Goal: Task Accomplishment & Management: Manage account settings

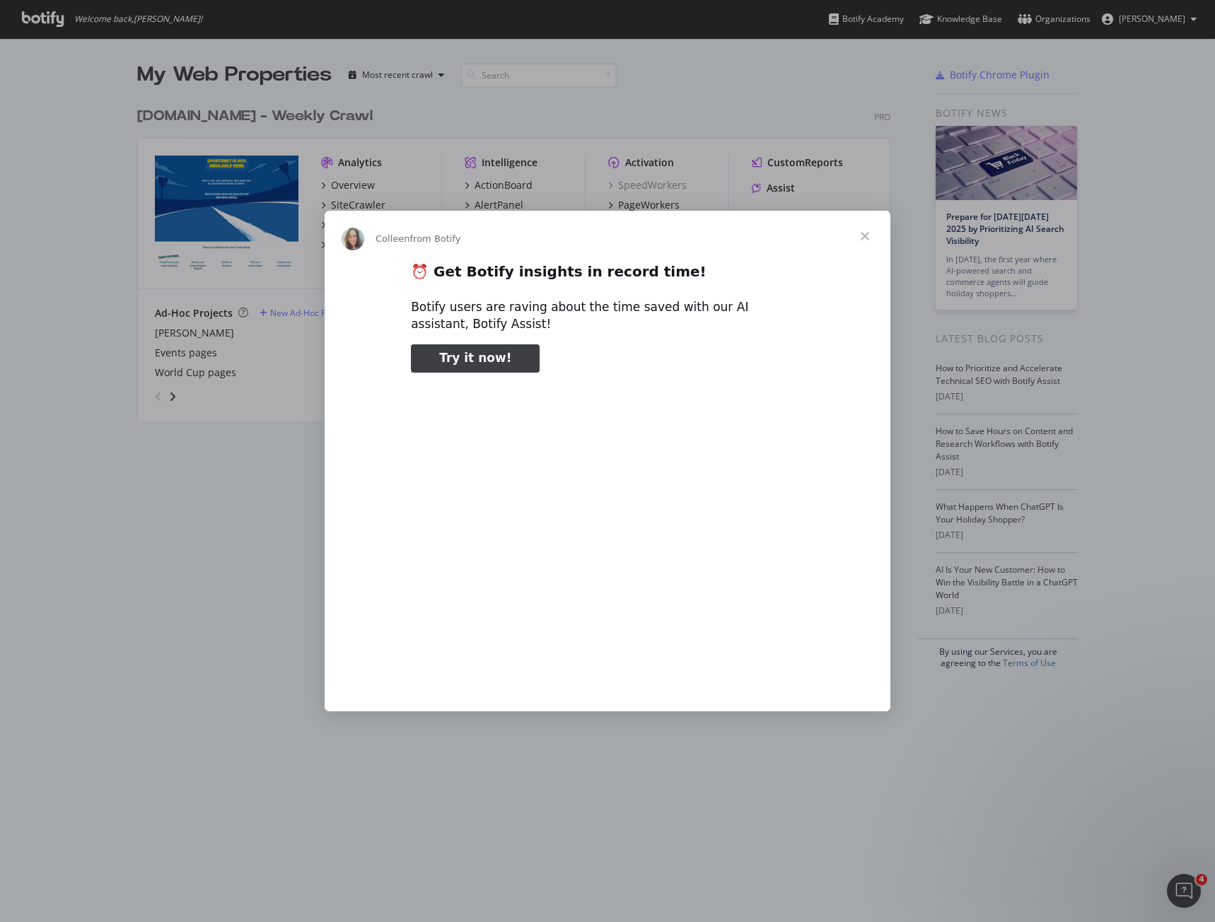
click at [858, 234] on span "Close" at bounding box center [864, 236] width 51 height 51
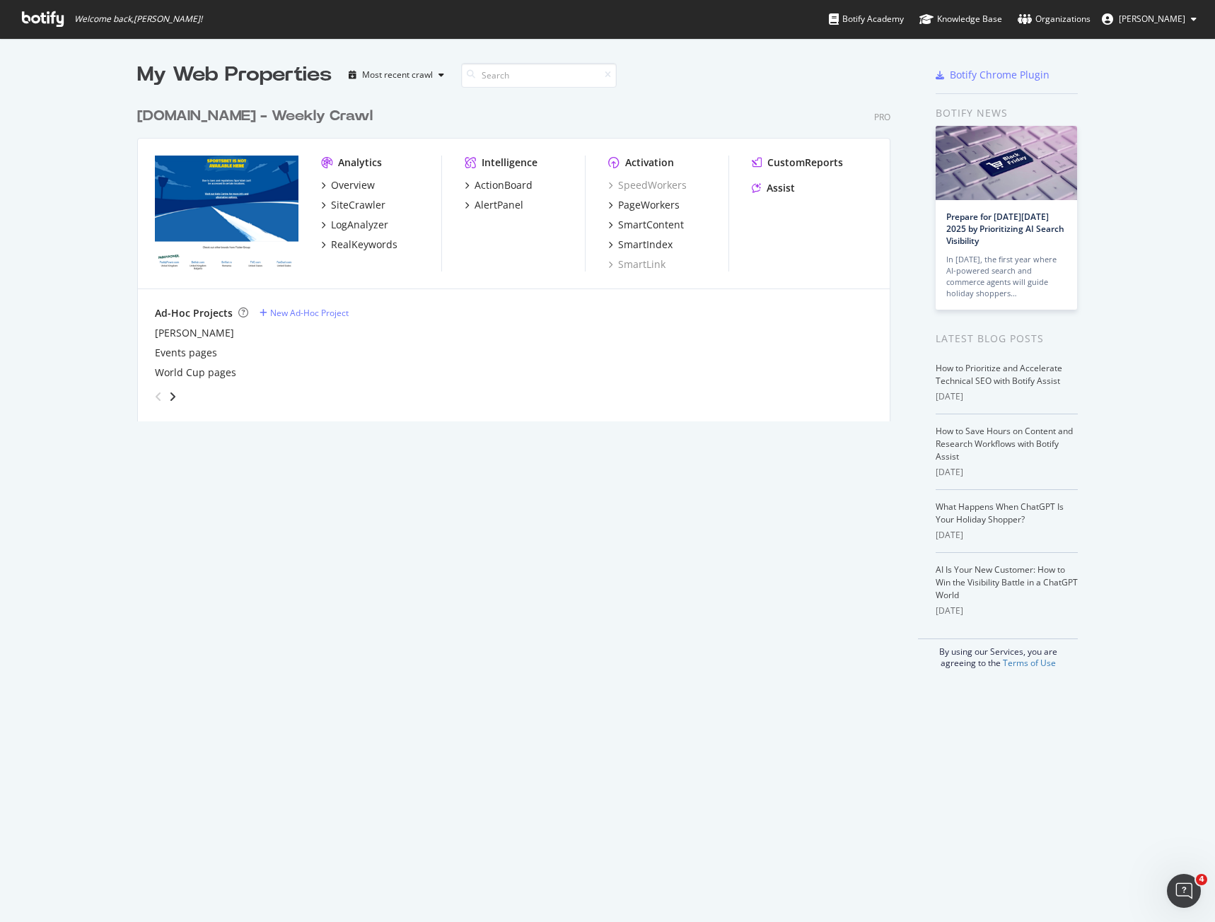
click at [341, 252] on div "Analytics Overview SiteCrawler LogAnalyzer RealKeywords" at bounding box center [381, 214] width 120 height 116
click at [343, 243] on div "RealKeywords" at bounding box center [364, 245] width 66 height 14
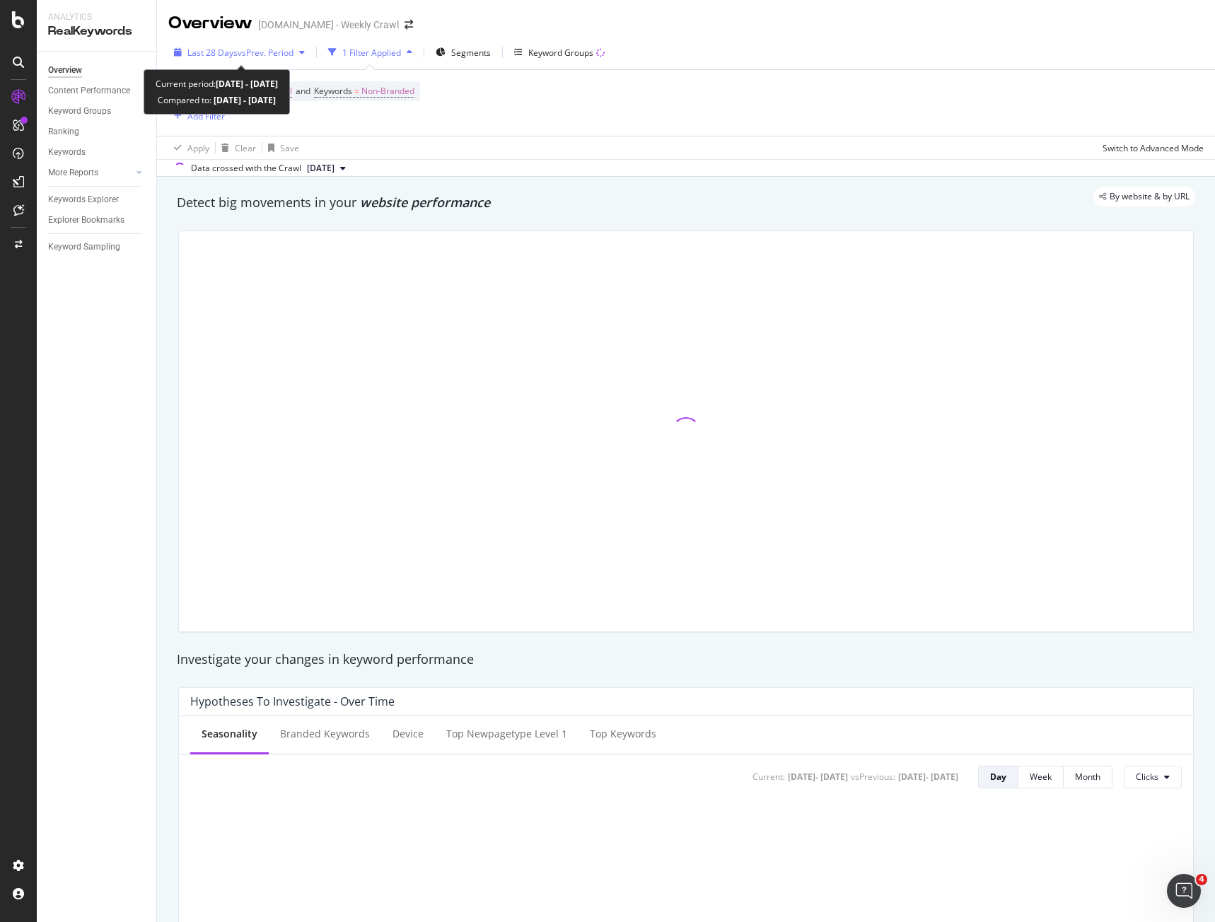
click at [272, 47] on span "vs Prev. Period" at bounding box center [266, 53] width 56 height 12
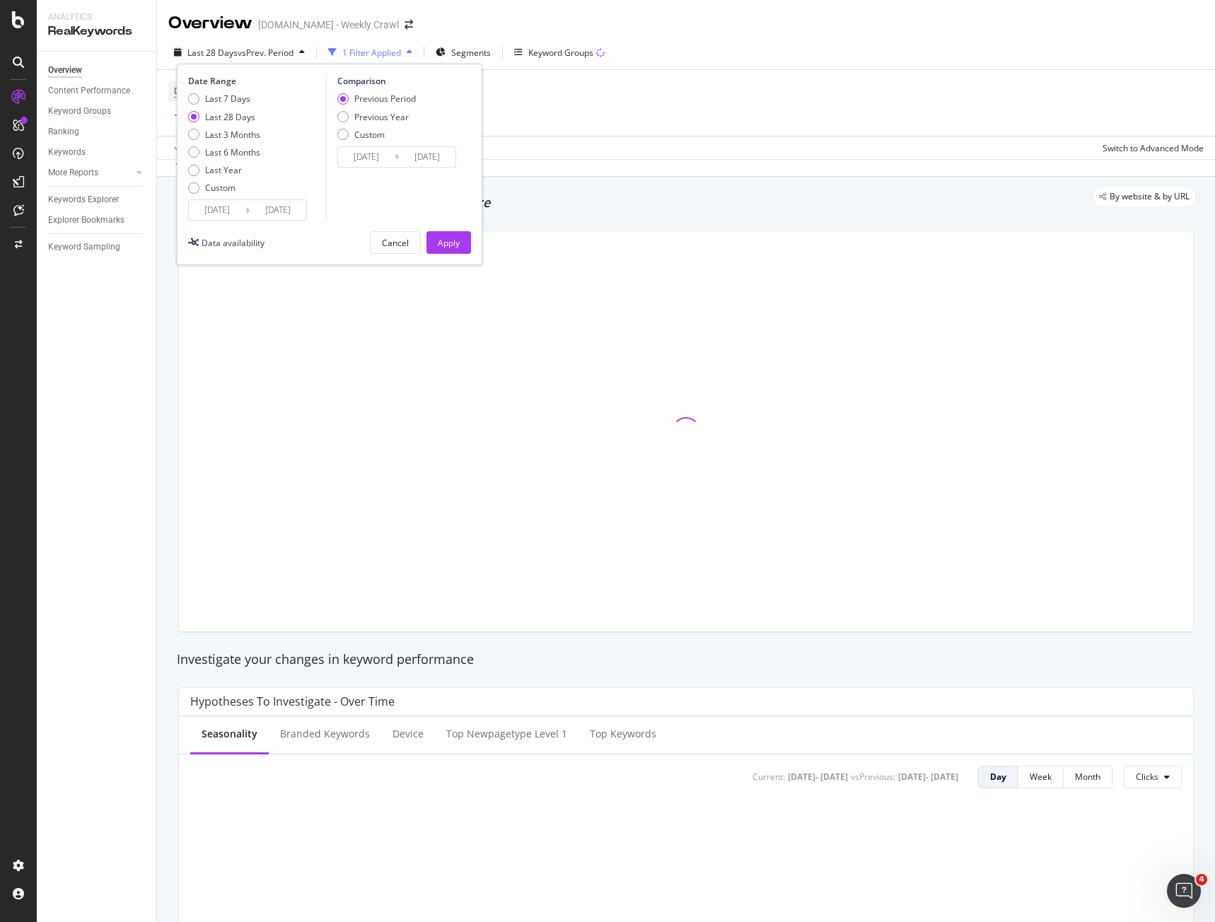
click at [210, 214] on input "2025/08/27" at bounding box center [217, 210] width 57 height 20
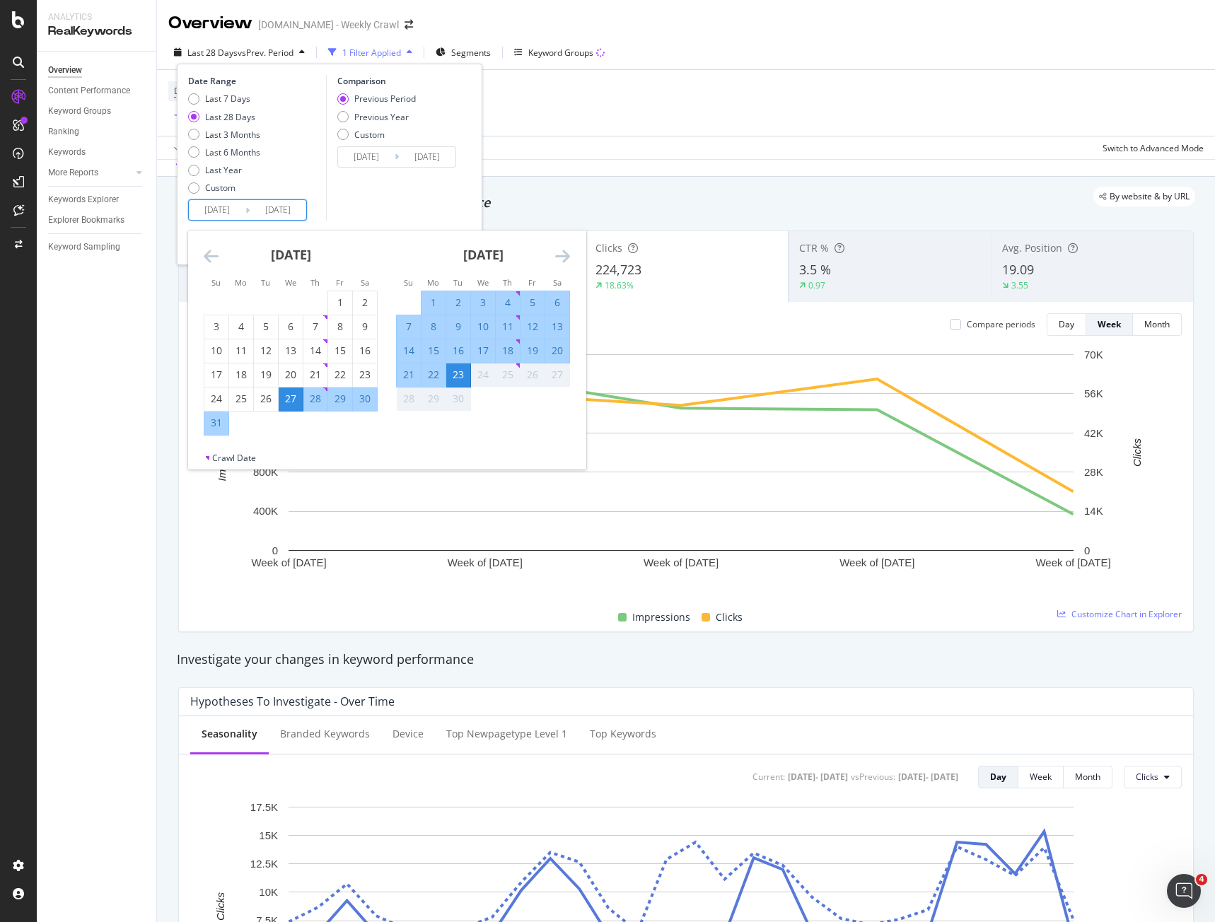
click at [568, 250] on icon "Move forward to switch to the next month." at bounding box center [562, 255] width 15 height 17
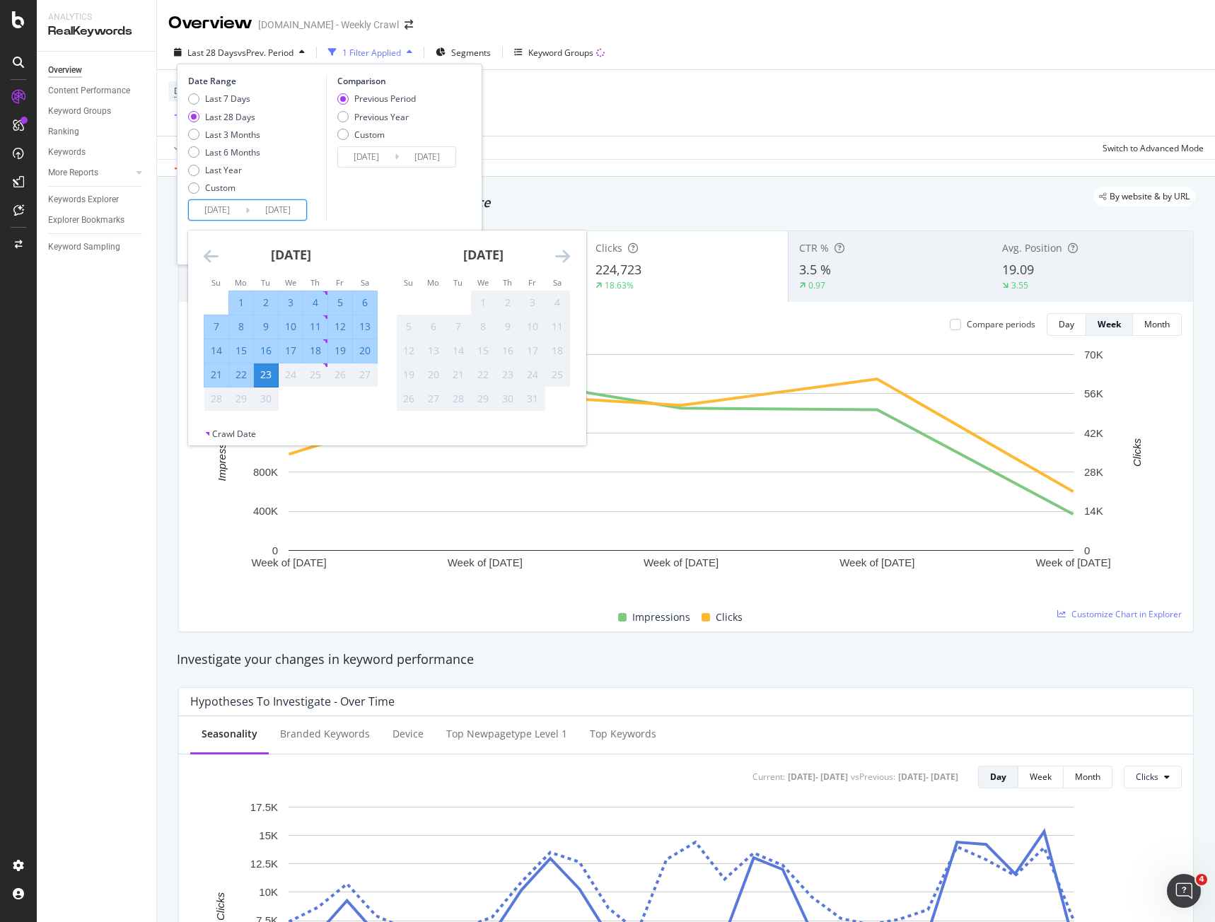
click at [292, 375] on div "24" at bounding box center [291, 375] width 24 height 14
click at [194, 187] on div "Custom" at bounding box center [193, 187] width 11 height 11
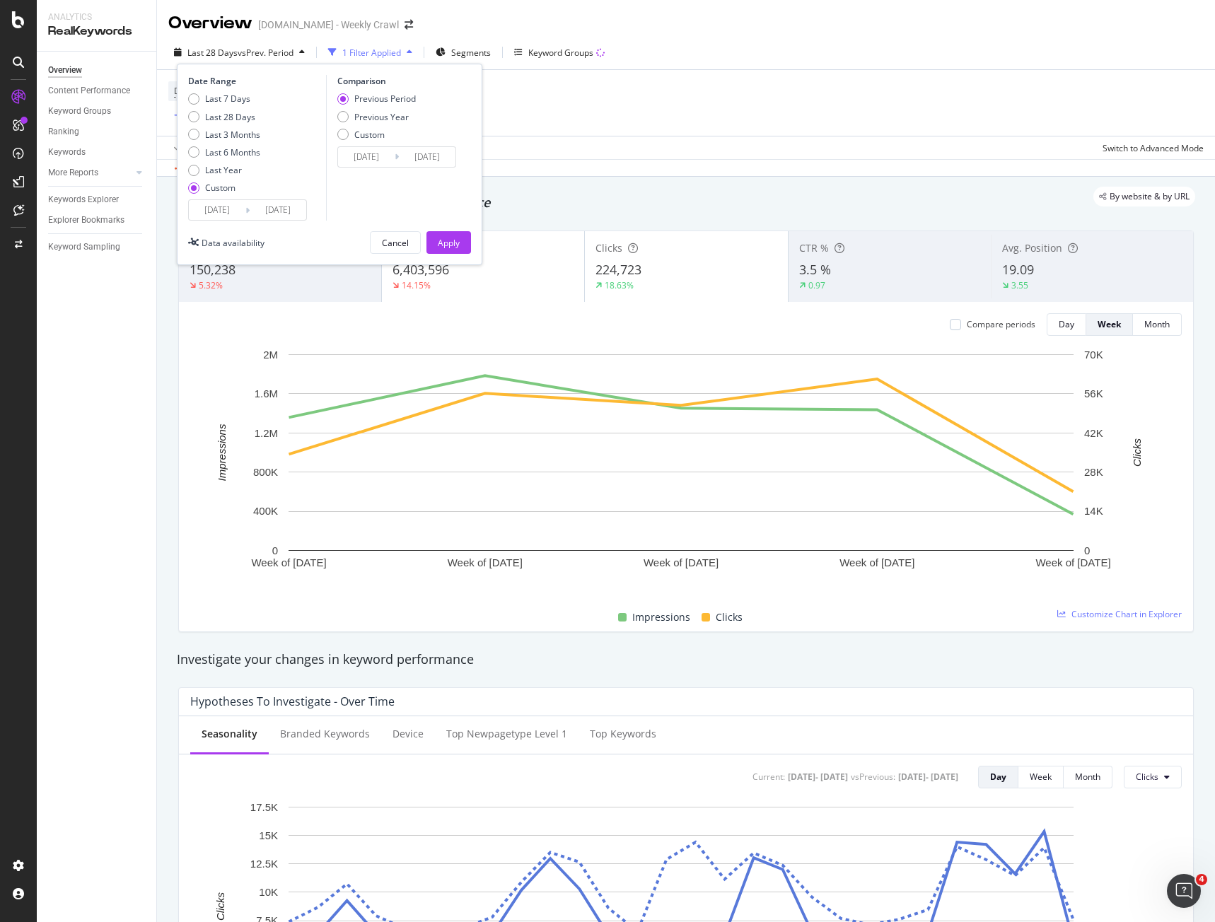
click at [246, 209] on icon at bounding box center [247, 210] width 4 height 13
click at [250, 207] on input "2025/09/23" at bounding box center [278, 210] width 57 height 20
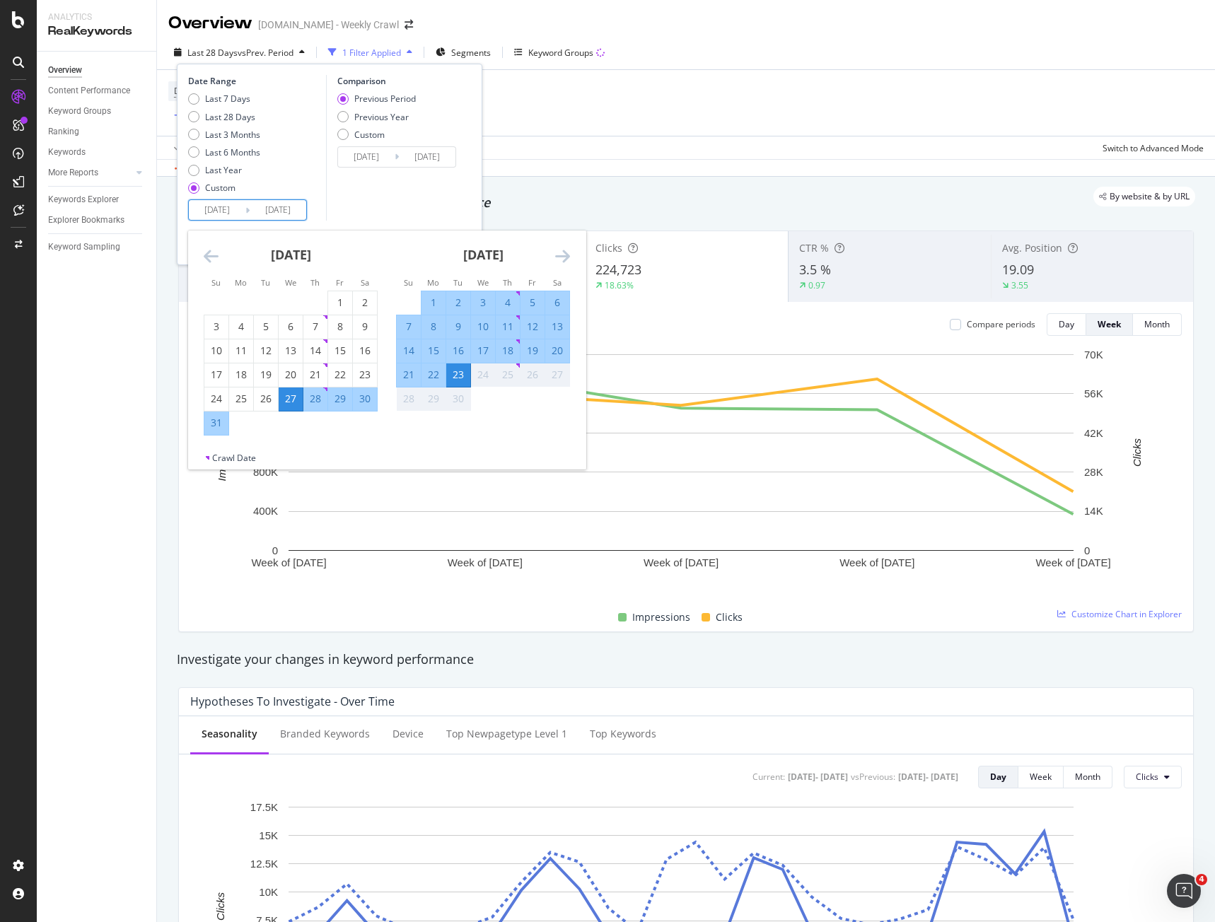
click at [475, 380] on div "24" at bounding box center [483, 375] width 24 height 14
click at [482, 375] on div "24" at bounding box center [483, 375] width 24 height 14
click at [198, 122] on div "Last 28 Days" at bounding box center [224, 117] width 72 height 12
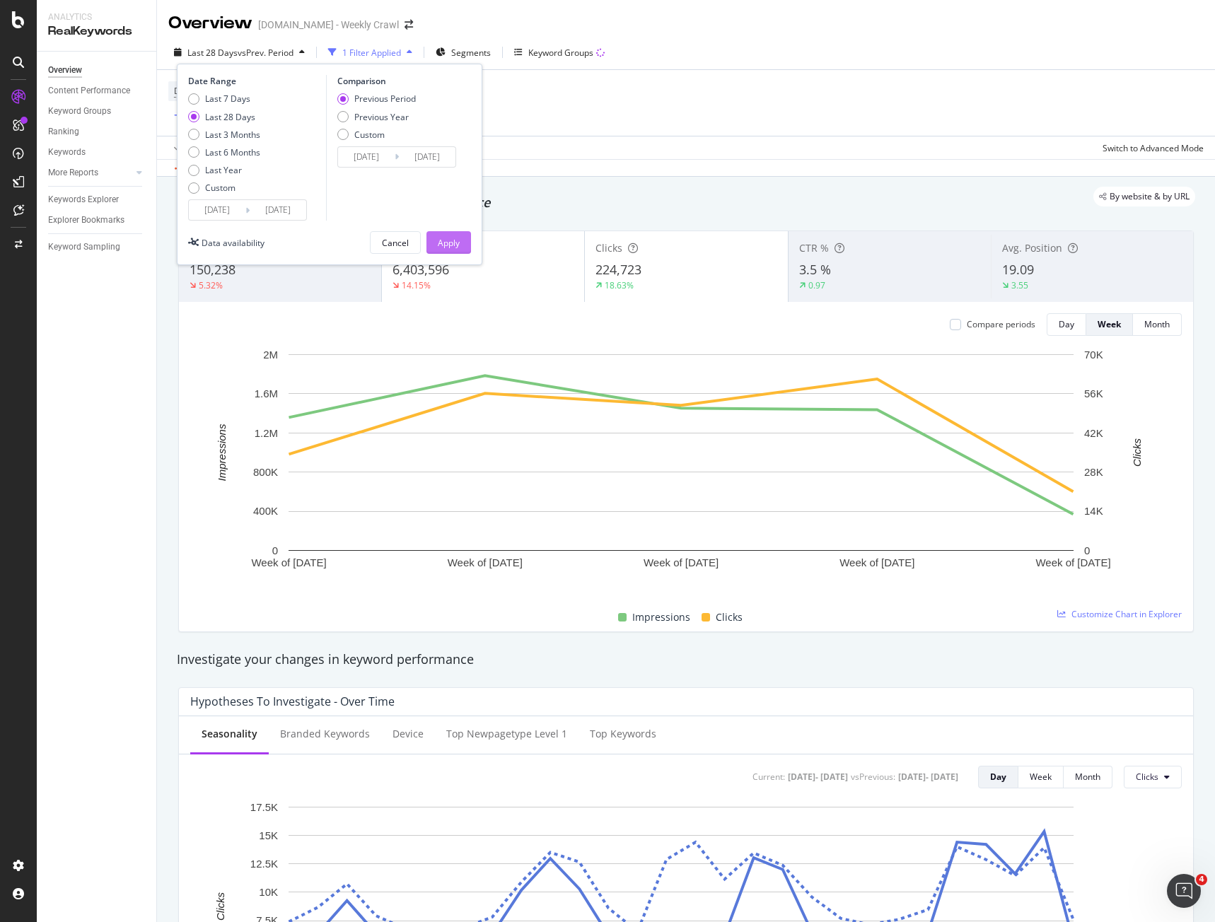
click at [430, 243] on button "Apply" at bounding box center [448, 242] width 45 height 23
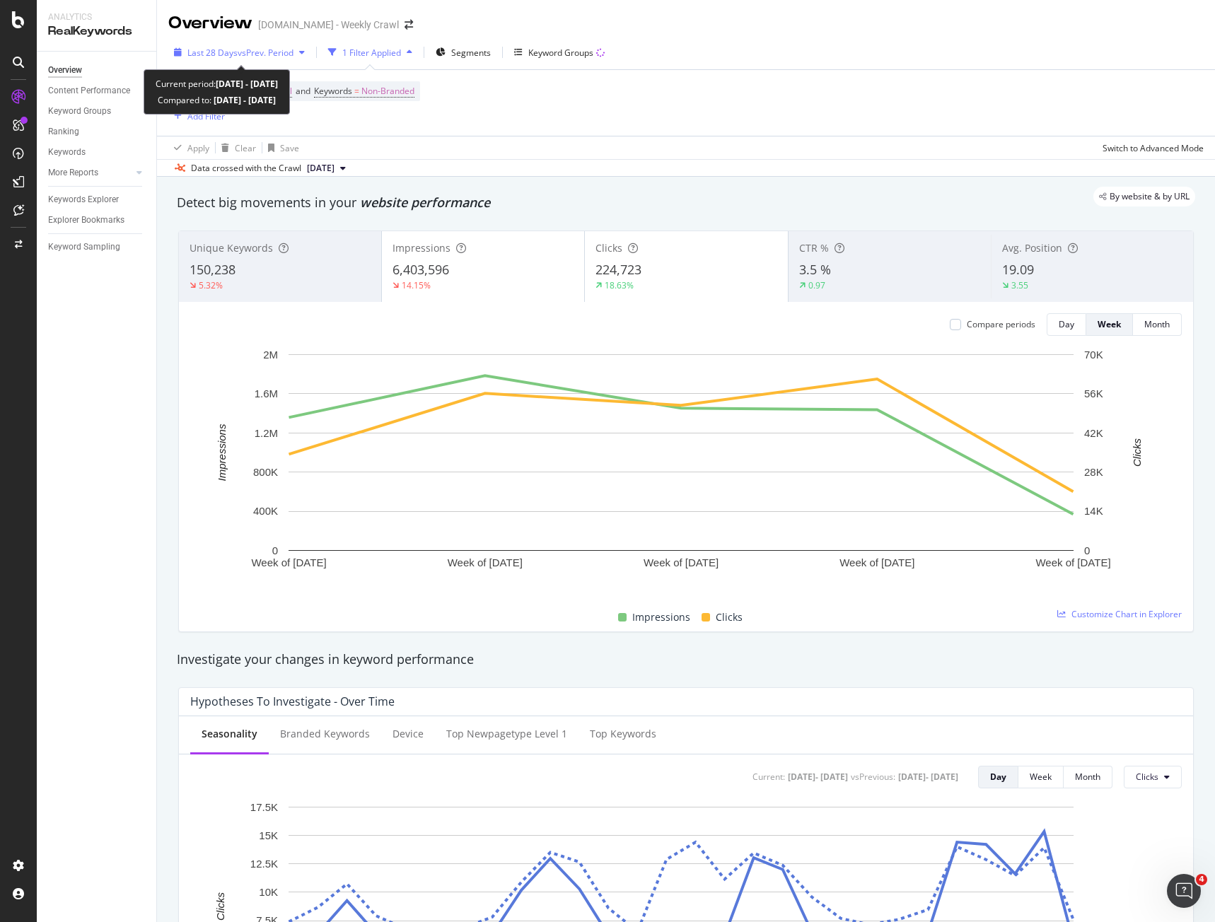
click at [254, 57] on span "vs Prev. Period" at bounding box center [266, 53] width 56 height 12
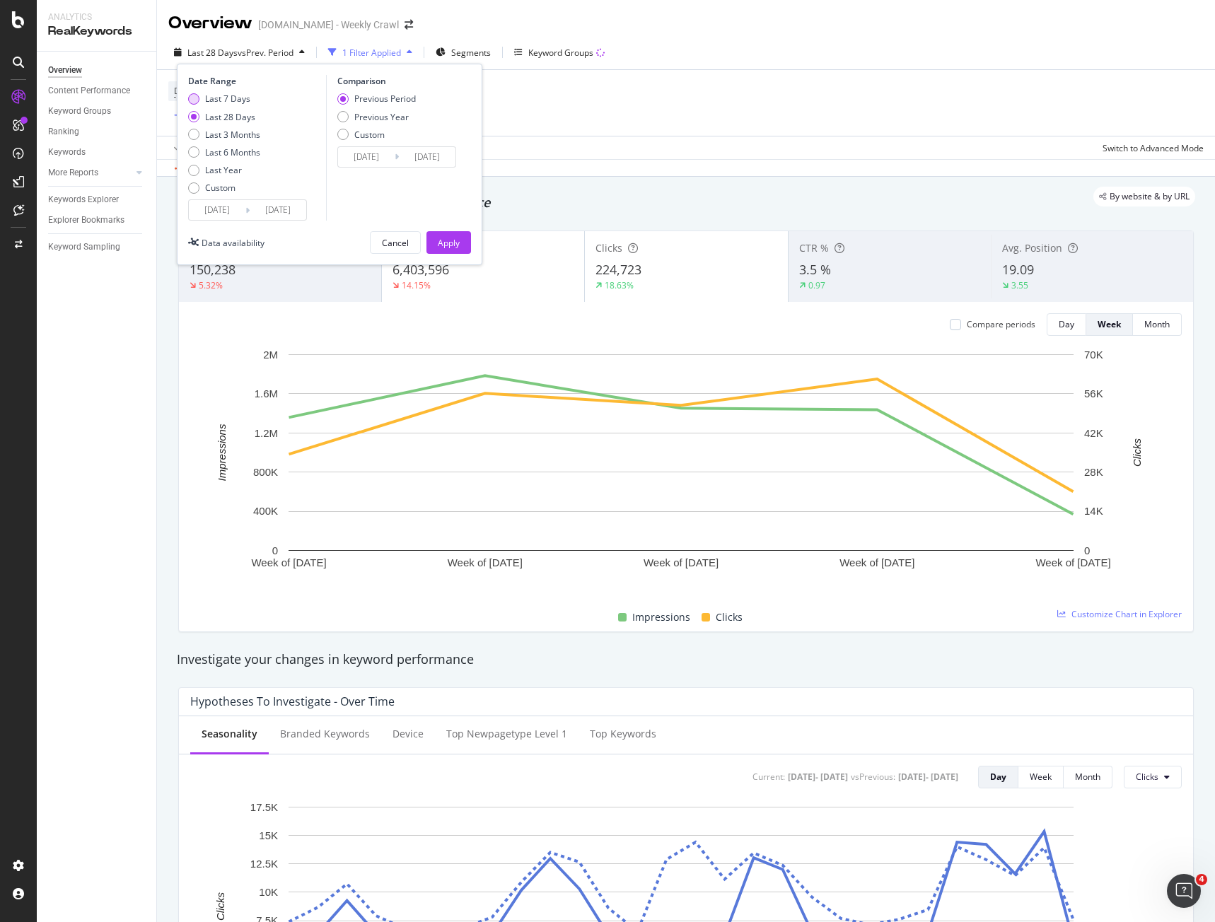
click at [193, 100] on div "Last 7 Days" at bounding box center [193, 98] width 11 height 11
type input "2025/09/17"
type input "2025/09/10"
type input "2025/09/16"
click at [463, 240] on button "Apply" at bounding box center [448, 242] width 45 height 23
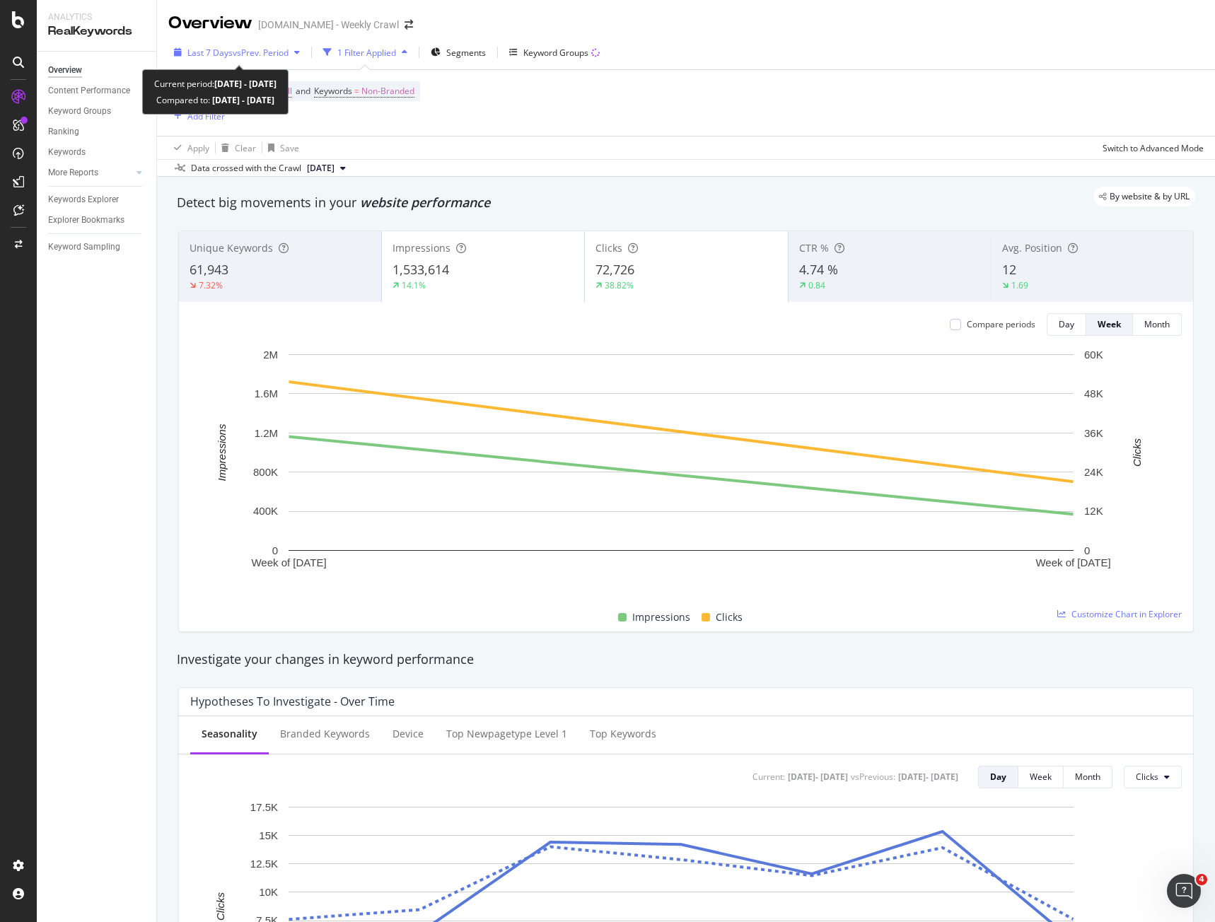
click at [204, 50] on span "Last 7 Days" at bounding box center [209, 53] width 45 height 12
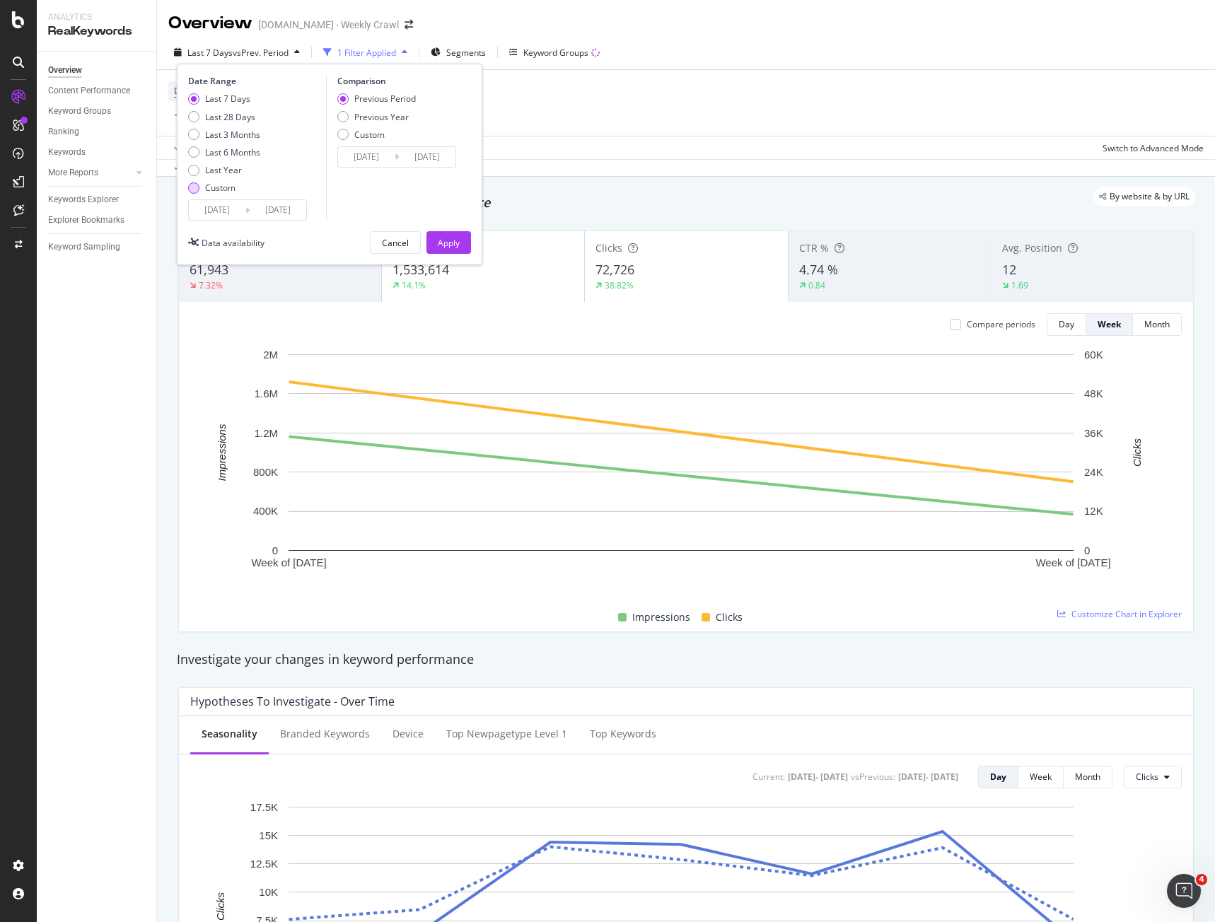
click at [192, 192] on div "Custom" at bounding box center [193, 187] width 11 height 11
type input "2025/08/27"
type input "2025/07/30"
type input "2025/08/26"
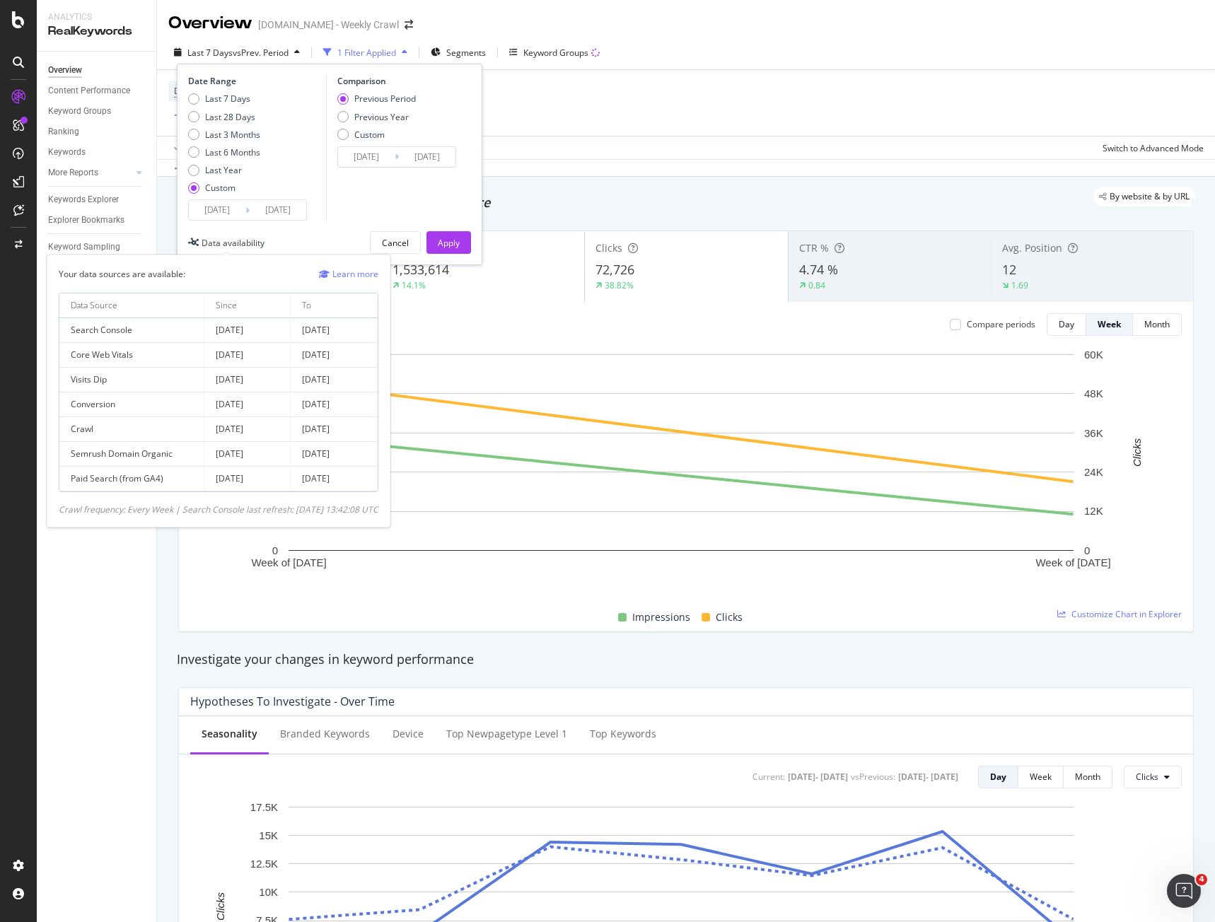
click at [235, 247] on div "Data availability" at bounding box center [233, 243] width 63 height 12
click at [368, 275] on link "Learn more" at bounding box center [348, 274] width 59 height 15
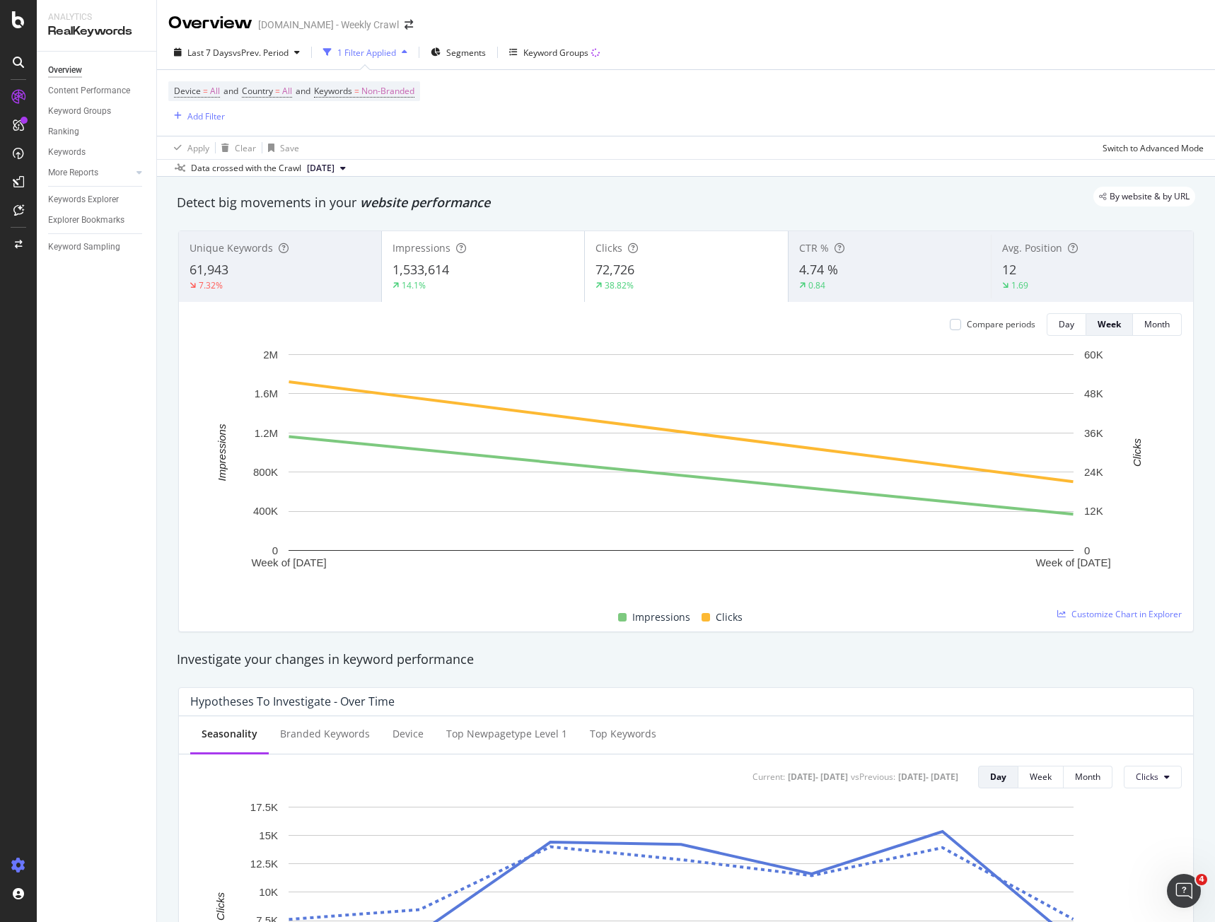
click at [15, 858] on icon at bounding box center [18, 865] width 14 height 14
click at [96, 828] on div "Crawl Manager" at bounding box center [128, 824] width 169 height 11
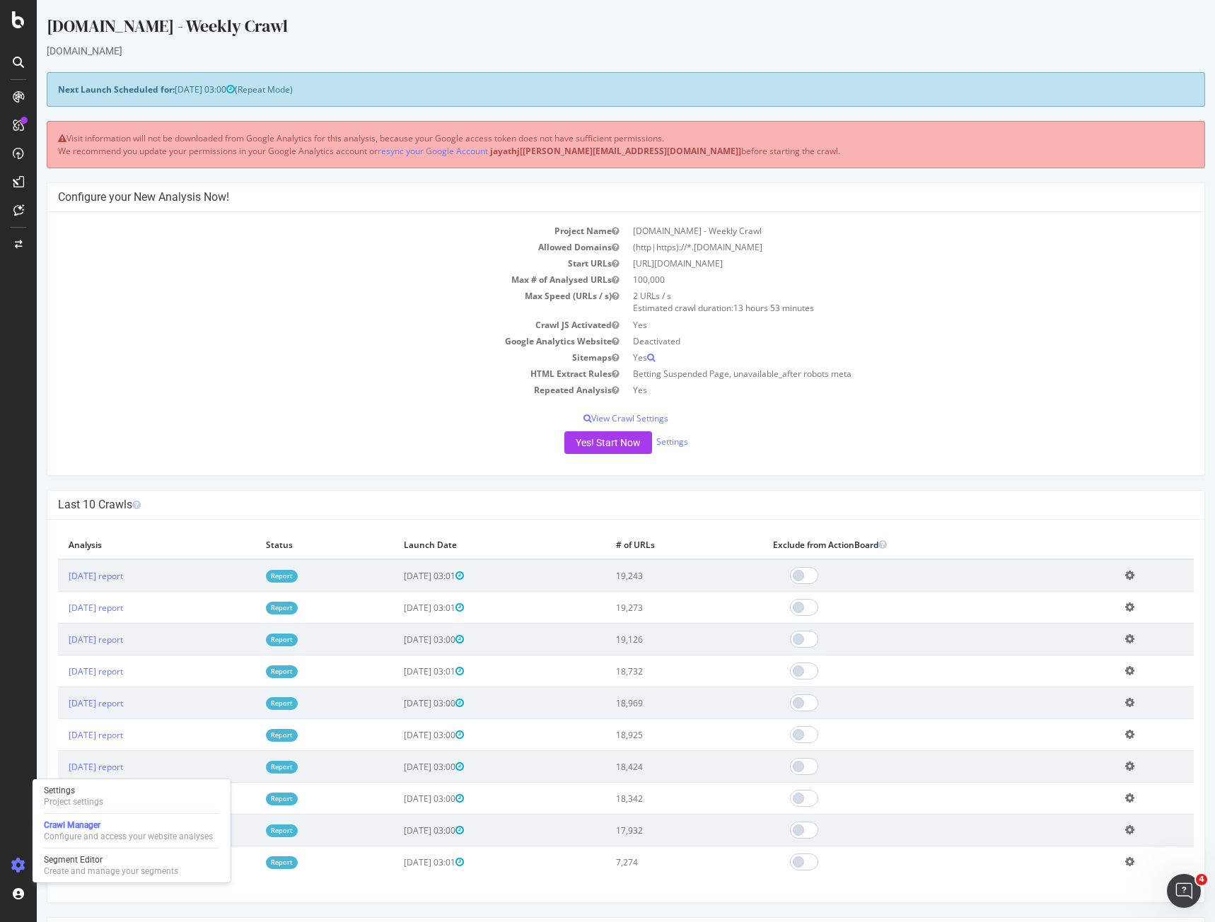
click at [412, 392] on td "Repeated Analysis" at bounding box center [342, 390] width 568 height 16
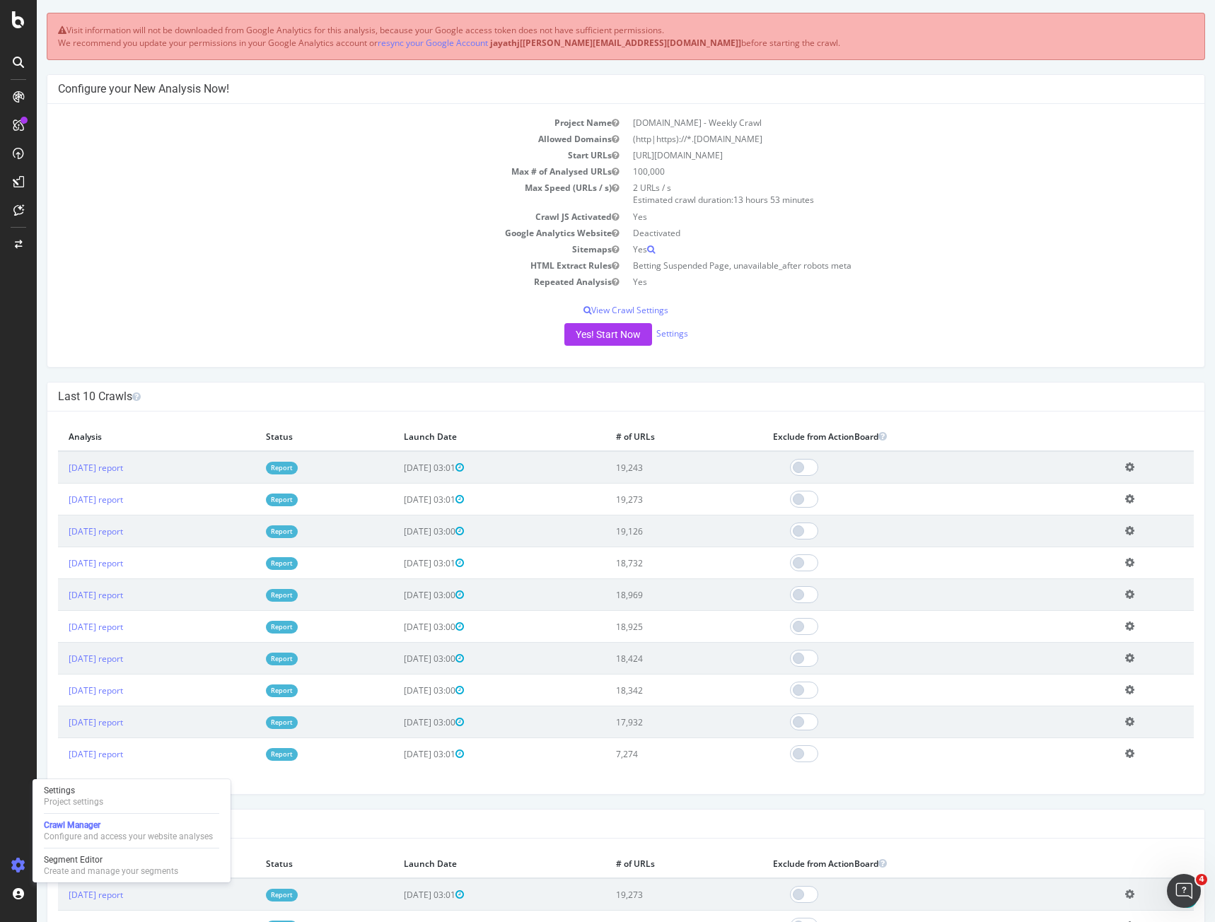
scroll to position [71, 0]
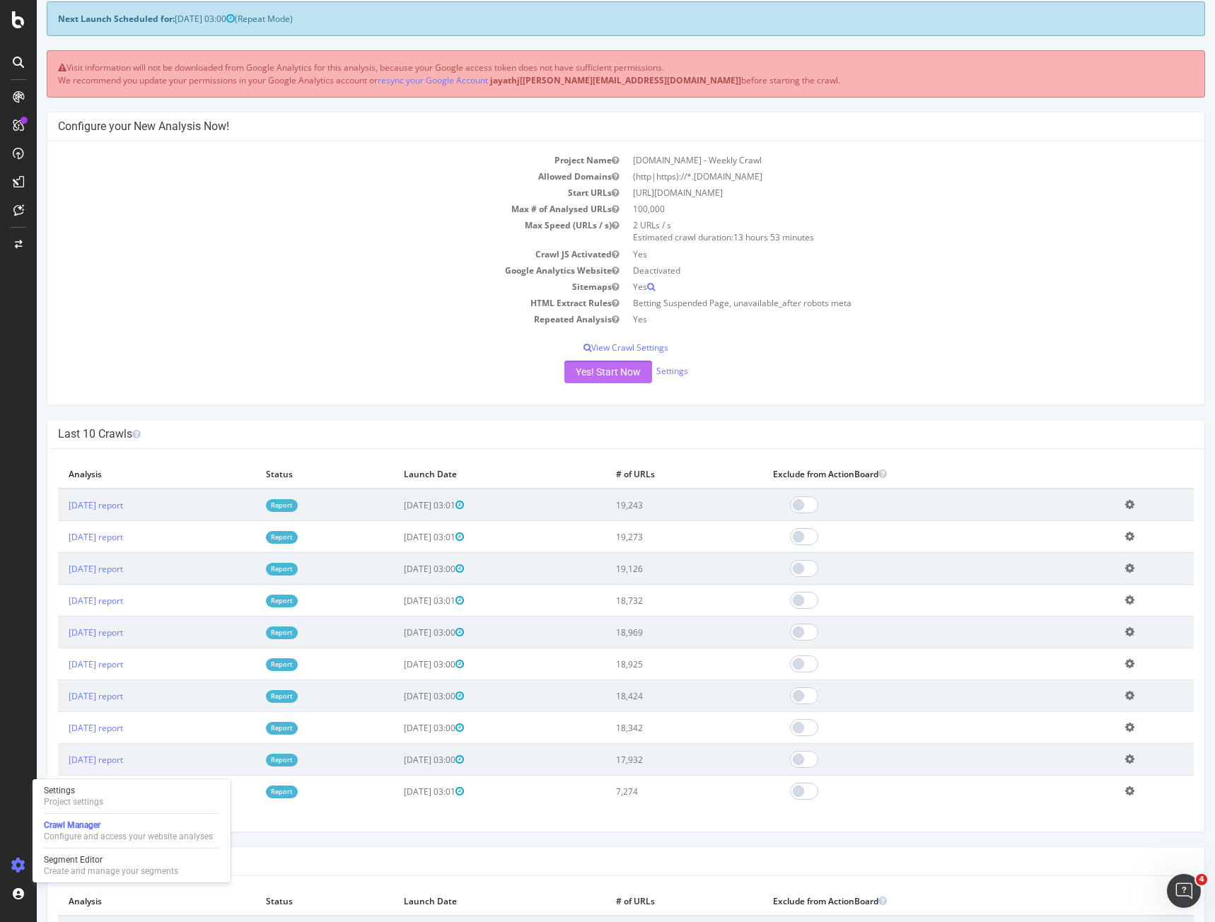
click at [613, 368] on button "Yes! Start Now" at bounding box center [608, 372] width 88 height 23
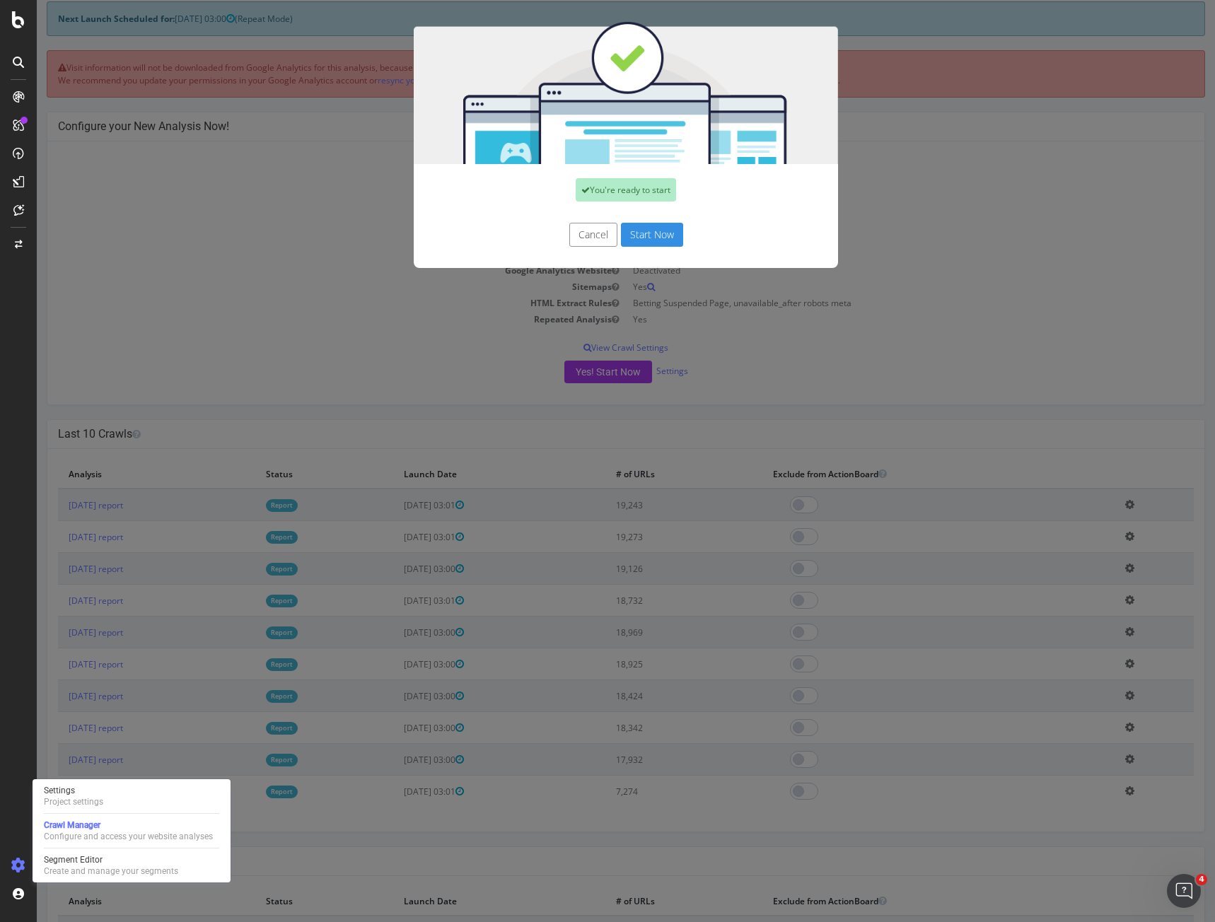
click at [626, 235] on button "Start Now" at bounding box center [652, 235] width 62 height 24
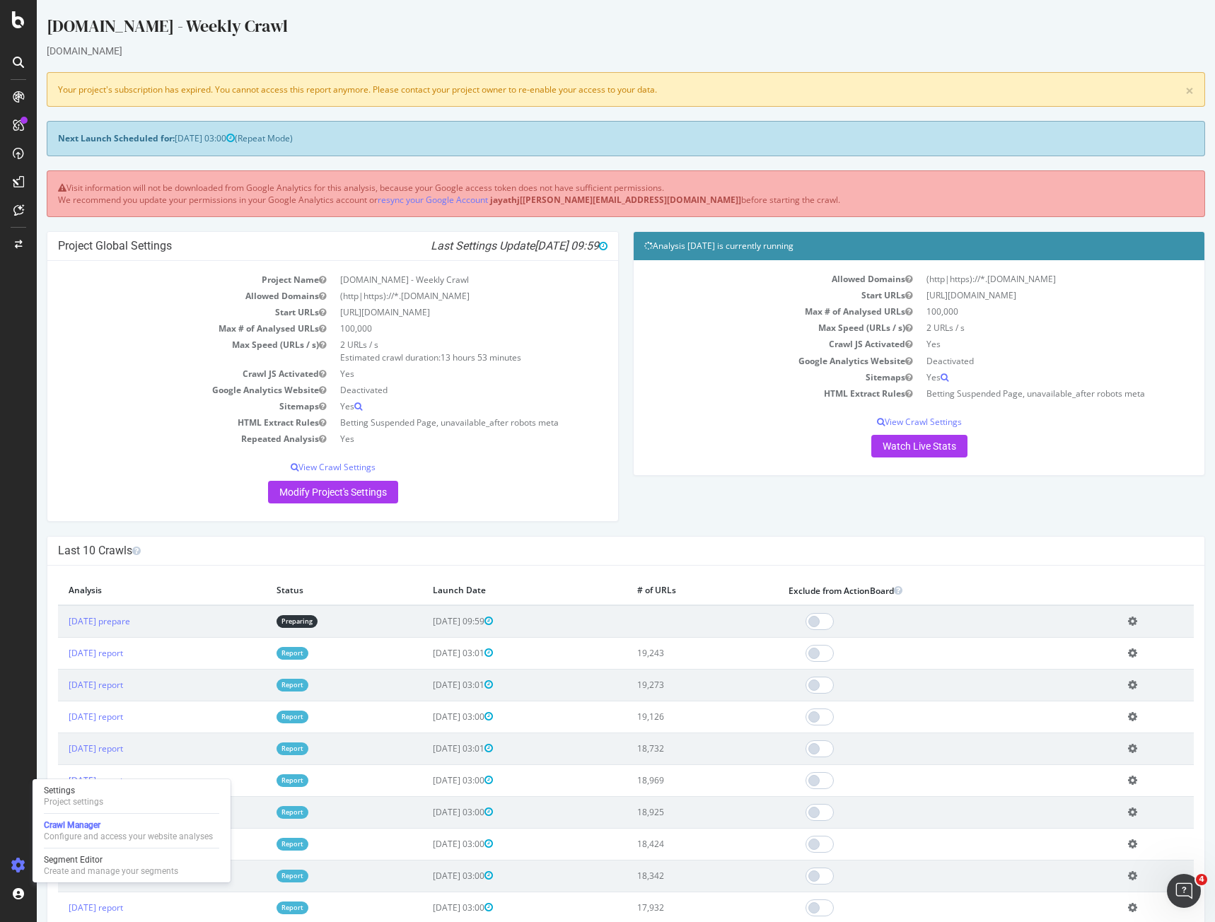
scroll to position [0, 0]
click at [293, 489] on link "Modify Project's Settings" at bounding box center [333, 492] width 130 height 23
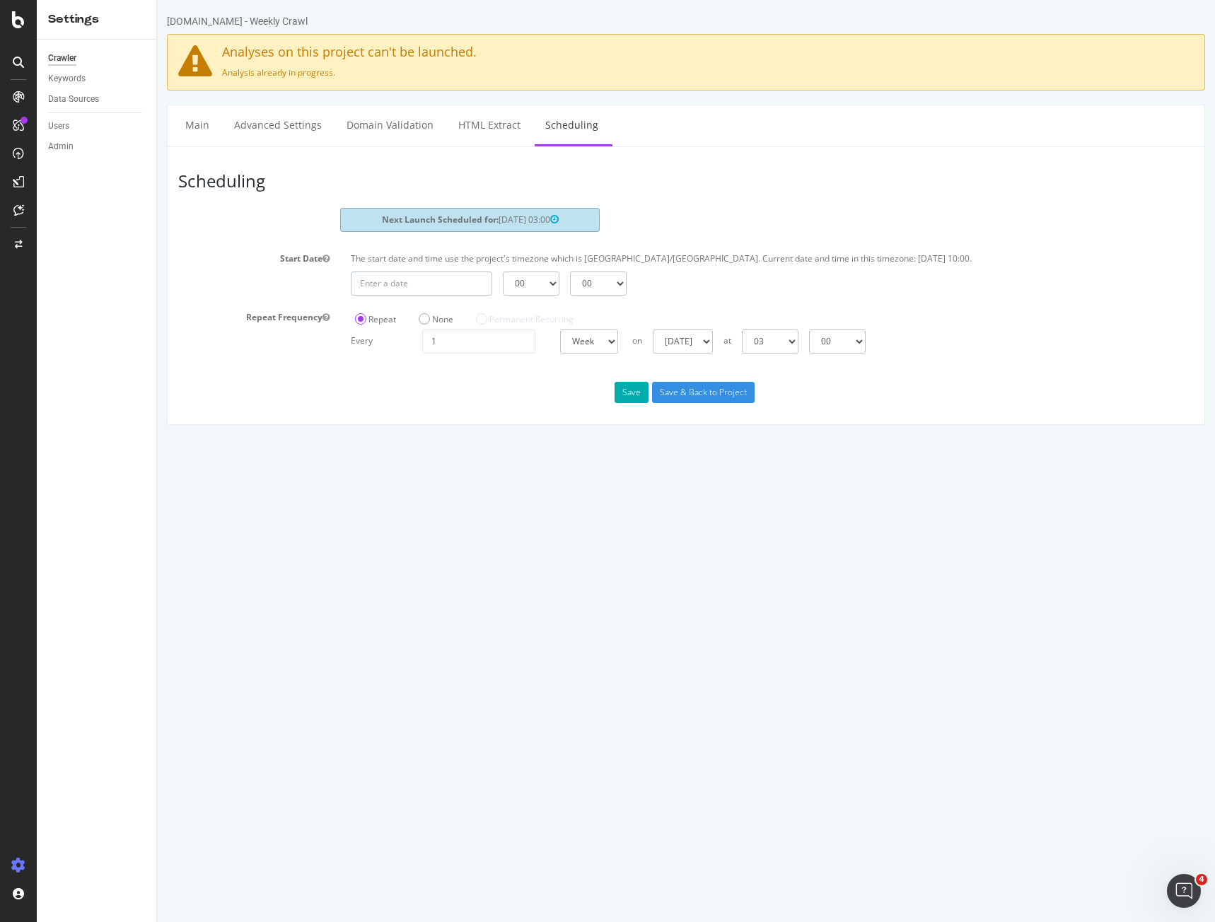
type input "2025-09-30"
click at [407, 279] on input "2025-09-30" at bounding box center [421, 283] width 141 height 24
click at [562, 322] on th at bounding box center [562, 312] width 31 height 24
click at [443, 362] on td "30" at bounding box center [435, 358] width 32 height 21
click at [549, 286] on select "00 01 02 03 04 05 06 07 08 09 10 11 12 13 14 15 16 17 18 19 20 21 22 23" at bounding box center [531, 283] width 57 height 24
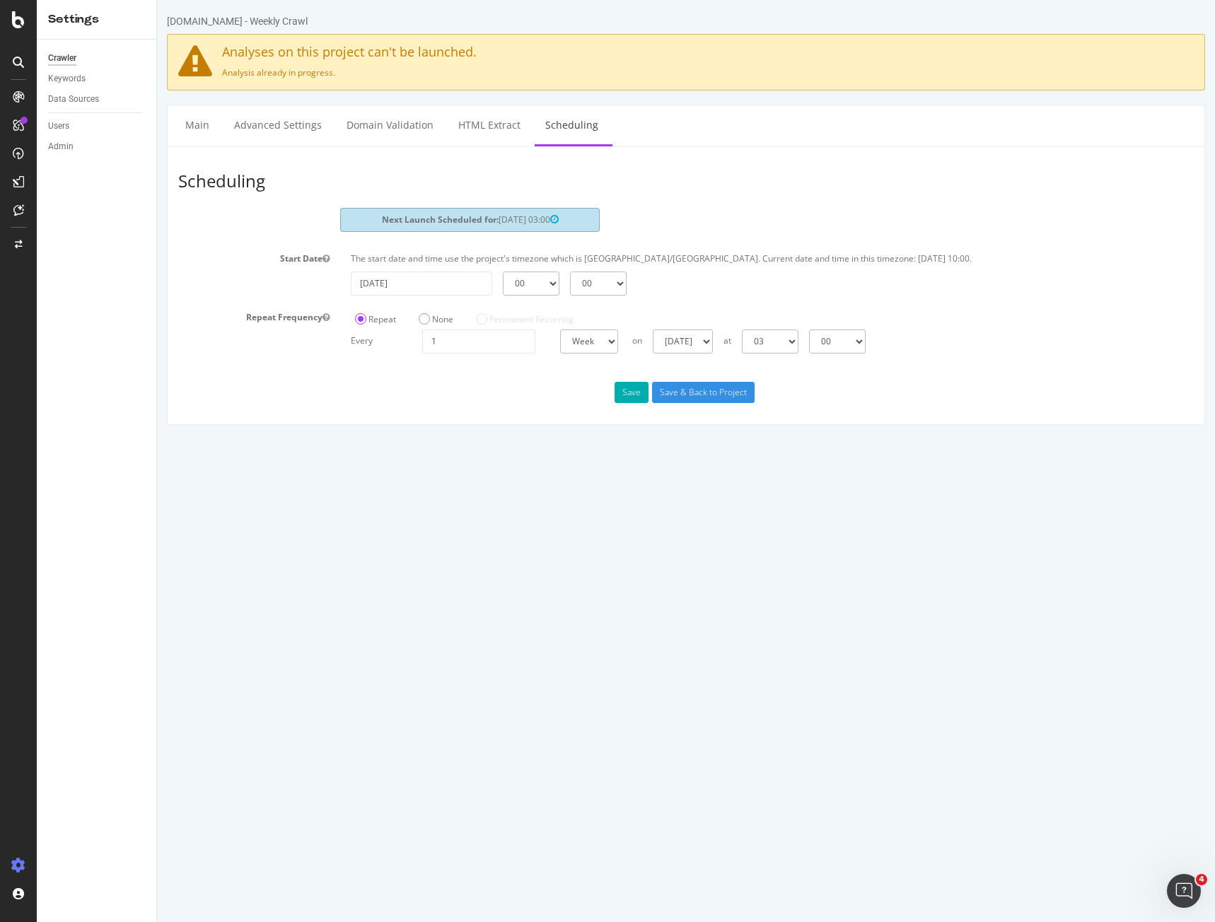
select select "8"
click at [503, 271] on select "00 01 02 03 04 05 06 07 08 09 10 11 12 13 14 15 16 17 18 19 20 21 22 23" at bounding box center [531, 283] width 57 height 24
click at [711, 338] on select "Sunday Monday Tuesday Wednesday Thursday Friday Saturday" at bounding box center [683, 341] width 60 height 24
select select "1"
click at [653, 329] on select "Sunday Monday Tuesday Wednesday Thursday Friday Saturday" at bounding box center [683, 341] width 60 height 24
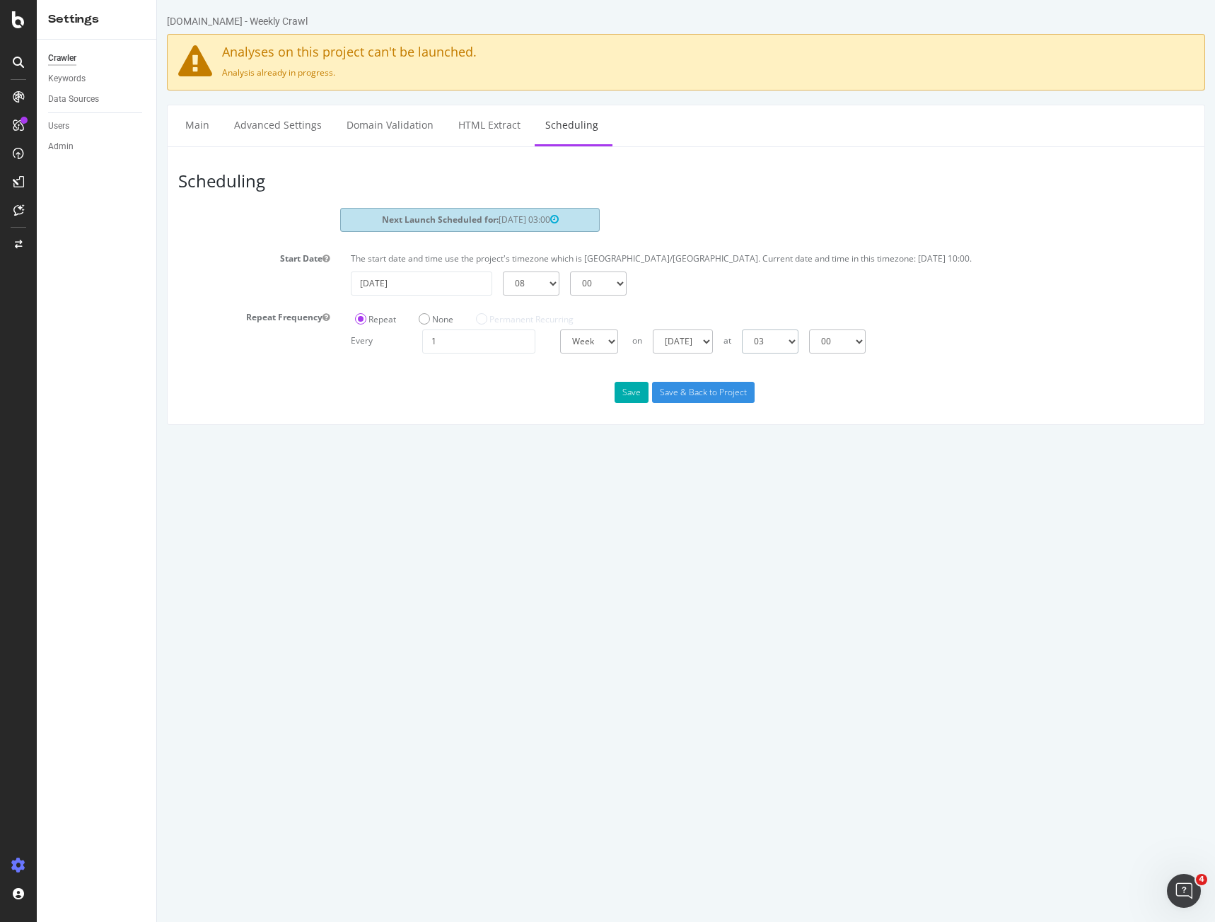
click at [798, 340] on select "00 01 02 03 04 05 06 07 08 09 10 11 12 13 14 15 16 17 18 19 20 21 22 23" at bounding box center [770, 341] width 57 height 24
select select "8"
click at [742, 329] on select "00 01 02 03 04 05 06 07 08 09 10 11 12 13 14 15 16 17 18 19 20 21 22 23" at bounding box center [770, 341] width 57 height 24
click at [718, 393] on input "Save & Back to Project" at bounding box center [703, 392] width 103 height 21
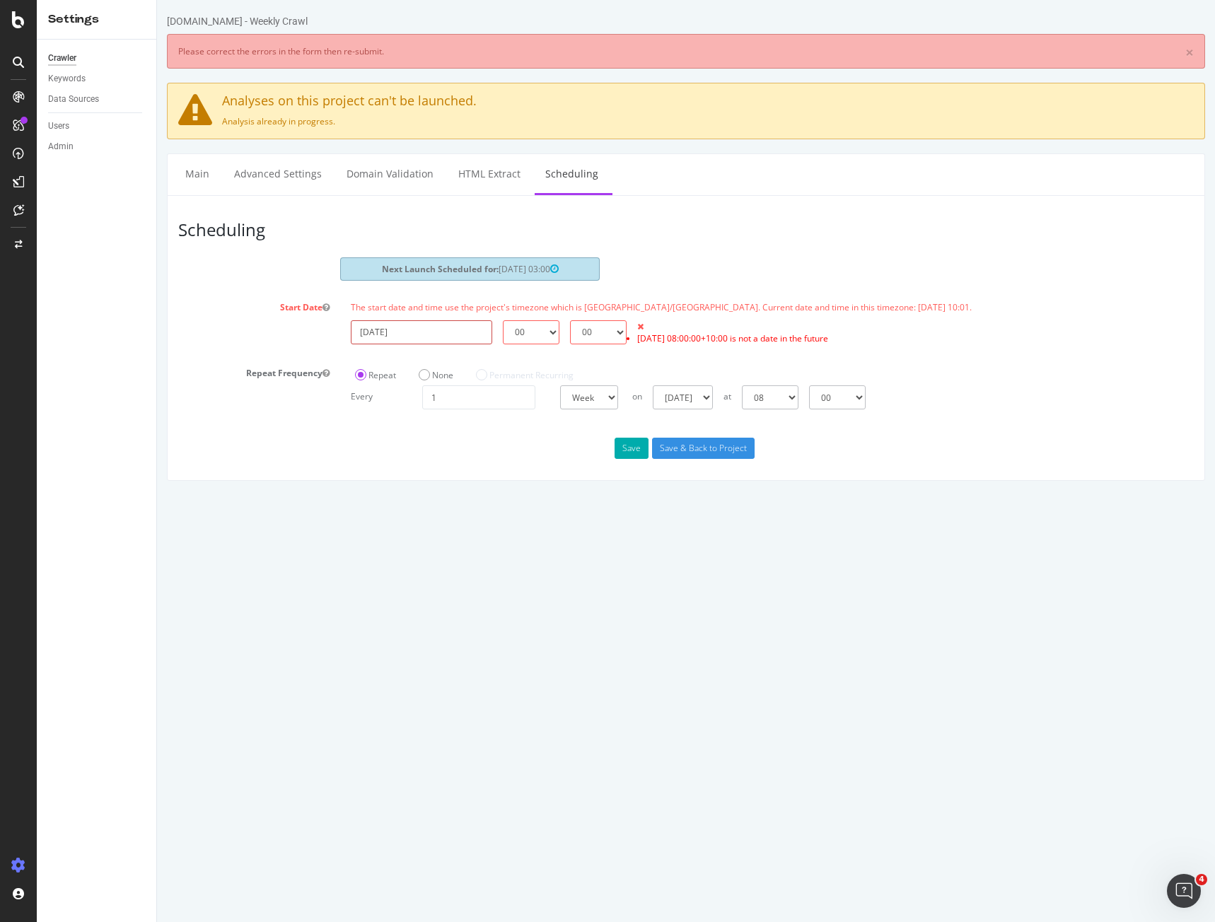
click at [477, 329] on input "2025-09-30" at bounding box center [421, 332] width 141 height 24
click at [567, 352] on th at bounding box center [562, 361] width 31 height 24
click at [444, 427] on td "7" at bounding box center [435, 428] width 32 height 21
type input "2025-10-07"
click at [545, 334] on select "00 01 02 03 04 05 06 07 08 09 10 11 12 13 14 15 16 17 18 19 20 21 22 23" at bounding box center [531, 332] width 57 height 24
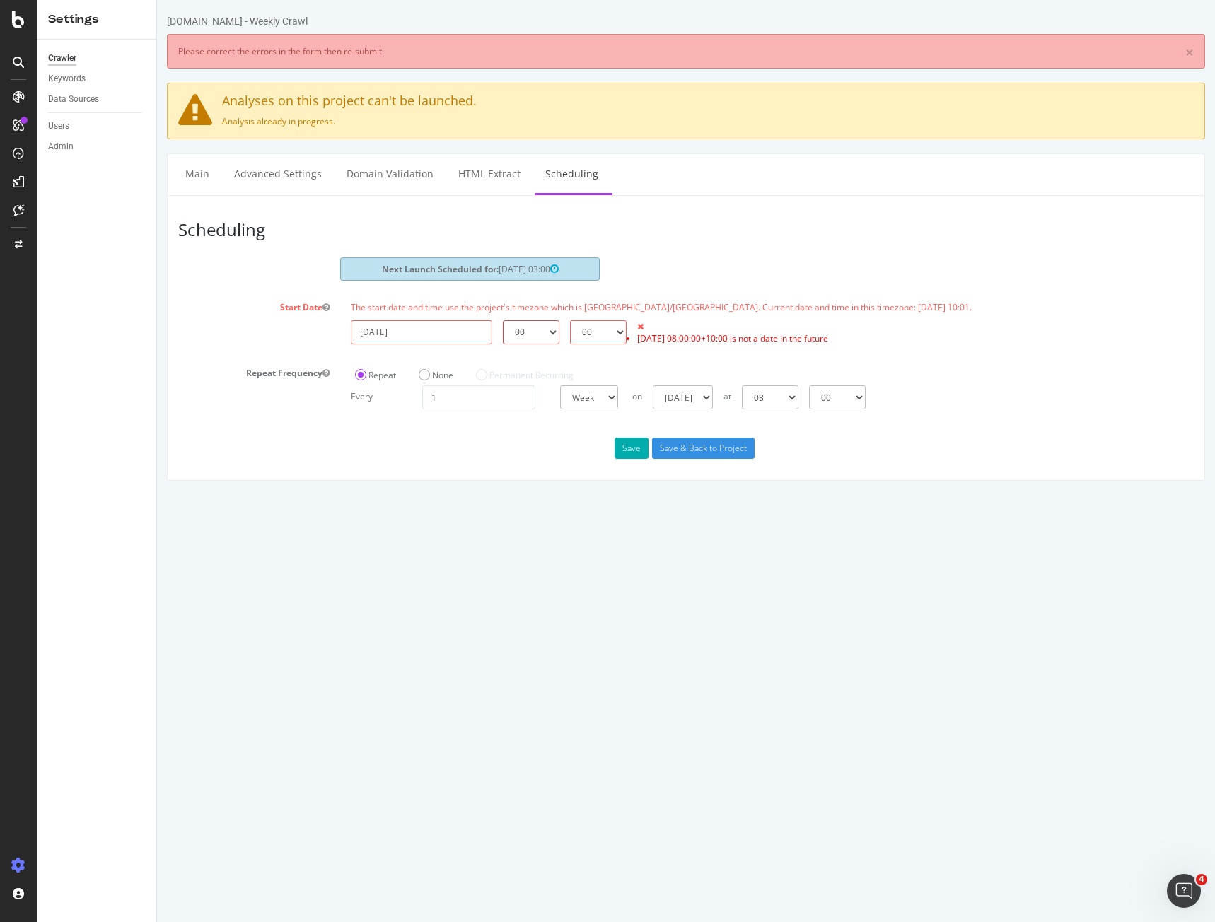
select select "7"
click at [503, 320] on select "00 01 02 03 04 05 06 07 08 09 10 11 12 13 14 15 16 17 18 19 20 21 22 23" at bounding box center [531, 332] width 57 height 24
click at [787, 392] on select "00 01 02 03 04 05 06 07 08 09 10 11 12 13 14 15 16 17 18 19 20 21 22 23" at bounding box center [770, 397] width 57 height 24
select select "7"
click at [742, 385] on select "00 01 02 03 04 05 06 07 08 09 10 11 12 13 14 15 16 17 18 19 20 21 22 23" at bounding box center [770, 397] width 57 height 24
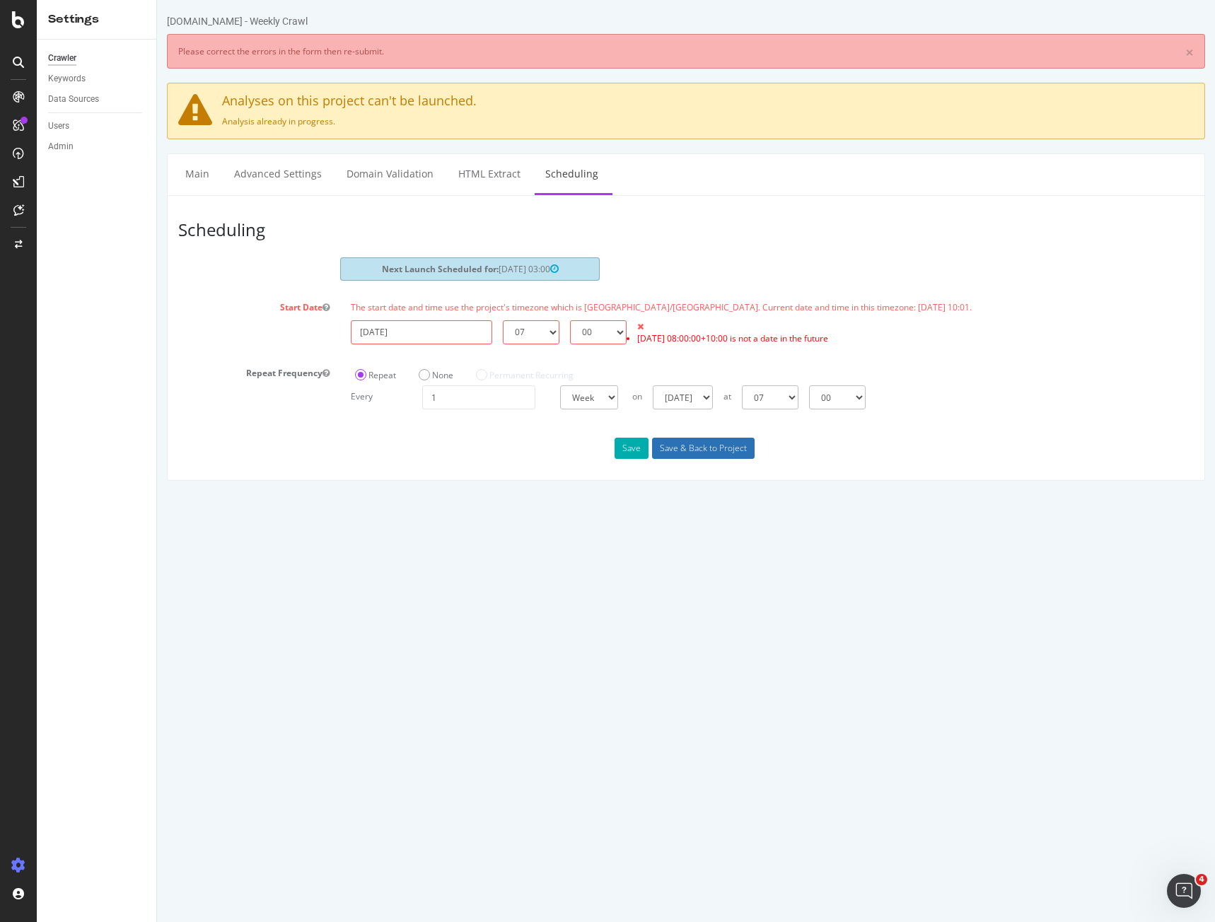
click at [721, 441] on input "Save & Back to Project" at bounding box center [703, 448] width 103 height 21
